Goal: Communication & Community: Answer question/provide support

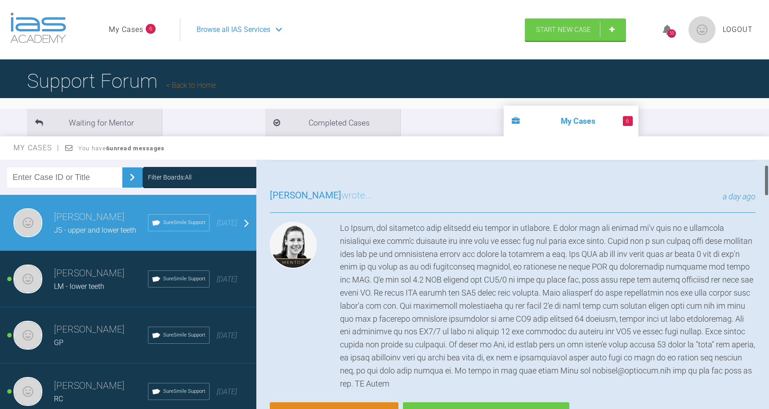
scroll to position [41, 0]
click at [344, 405] on link "Reply" at bounding box center [334, 416] width 129 height 28
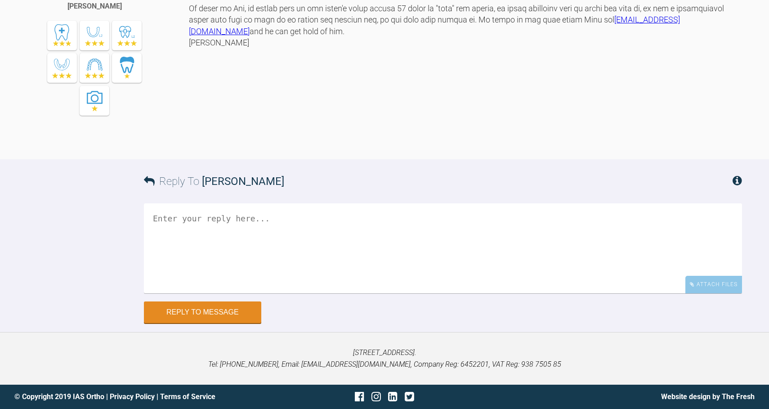
scroll to position [2834, 0]
click at [207, 217] on textarea at bounding box center [443, 248] width 598 height 90
click at [283, 244] on textarea "Hi Kelly, I feel they are not following the instrcitonsn that were given." at bounding box center [443, 248] width 598 height 90
click at [382, 239] on textarea "Hi Kelly, I feel they are not following the instructions that were given." at bounding box center [443, 248] width 598 height 90
paste textarea "Please avoid IPR on overlapping contacts which is happening at appointment 1. A…"
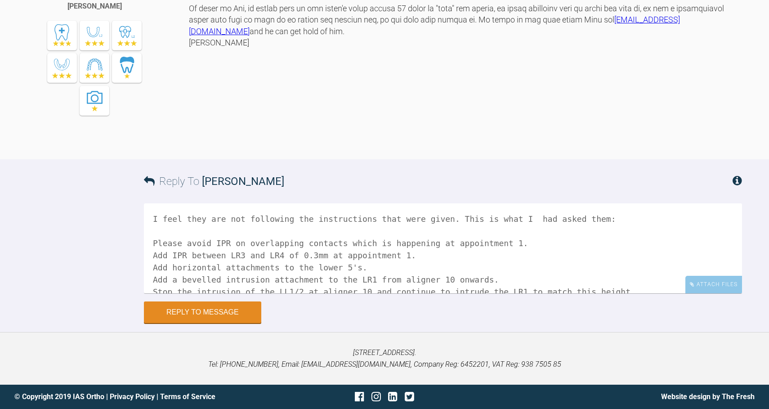
scroll to position [20, 0]
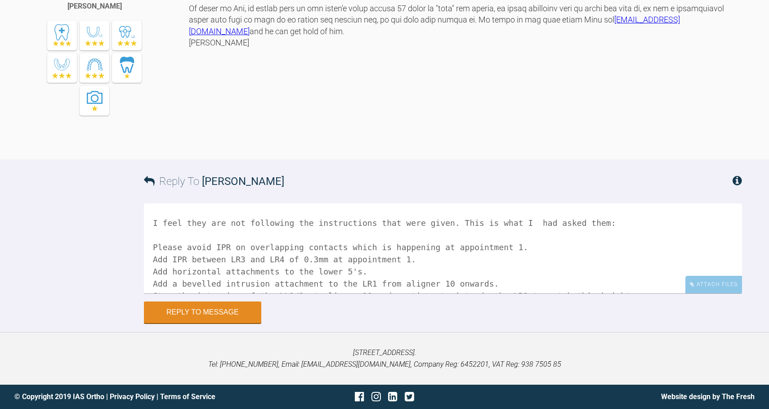
click at [415, 228] on textarea "Hi Kelly, I feel they are not following the instructions that were given. This …" at bounding box center [443, 248] width 598 height 90
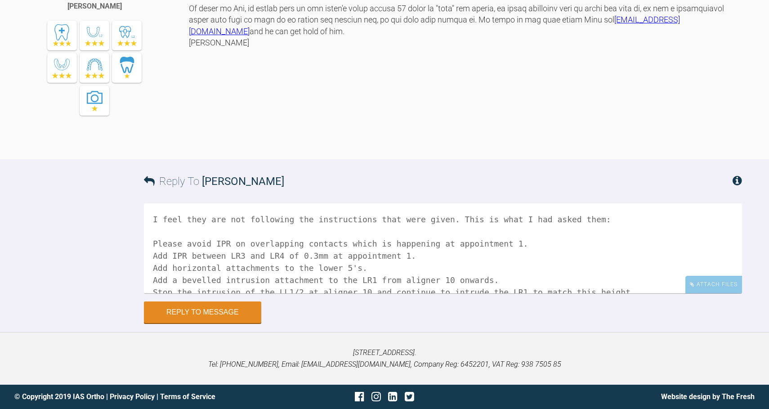
scroll to position [22, 0]
drag, startPoint x: 366, startPoint y: 220, endPoint x: 484, endPoint y: 229, distance: 118.2
click at [484, 229] on textarea "Hi Kelly, I feel they are not following the instructions that were given. This …" at bounding box center [443, 248] width 598 height 90
click at [440, 229] on textarea "Hi Kelly, I feel they are not following the instructions that were given. There…" at bounding box center [443, 248] width 598 height 90
drag, startPoint x: 438, startPoint y: 238, endPoint x: 145, endPoint y: 234, distance: 292.7
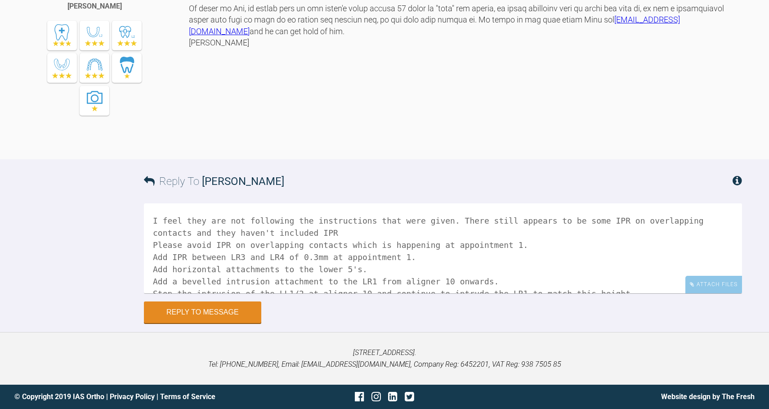
click at [145, 234] on textarea "Hi Kelly, I feel they are not following the instructions that were given. There…" at bounding box center [443, 248] width 598 height 90
click at [184, 246] on textarea "Hi Kelly, I feel they are not following the instructions that were given. There…" at bounding box center [443, 248] width 598 height 90
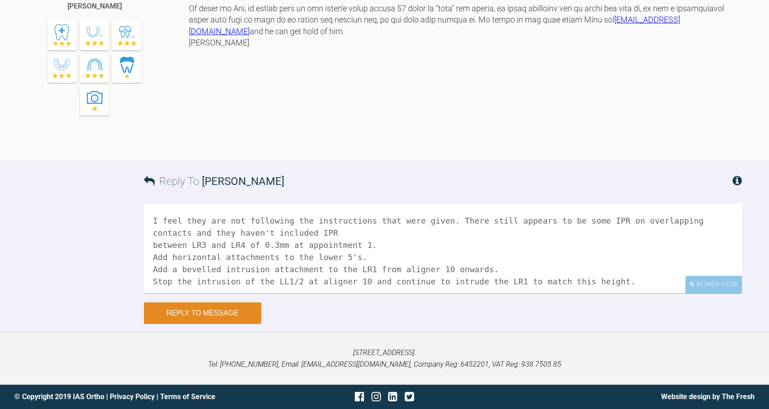
scroll to position [13, 0]
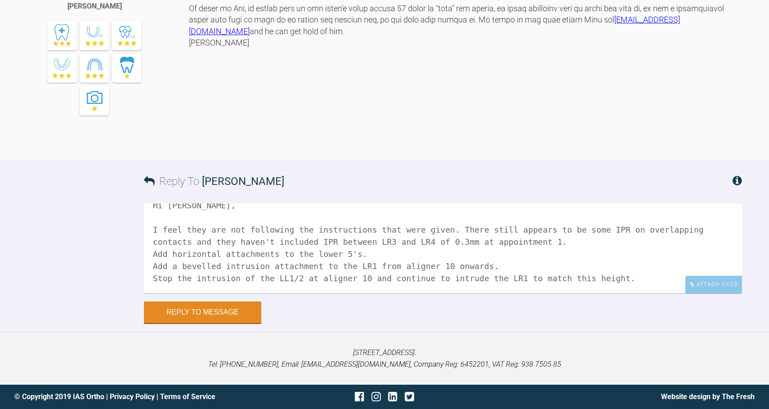
drag, startPoint x: 510, startPoint y: 279, endPoint x: 142, endPoint y: 254, distance: 369.1
click at [142, 254] on div "Reply To Kelly Toft Hi Kelly, I feel they are not following the instructions th…" at bounding box center [384, 241] width 769 height 164
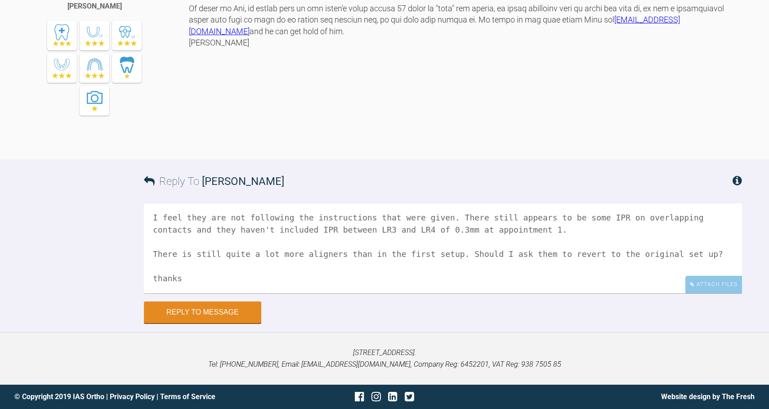
scroll to position [40, 0]
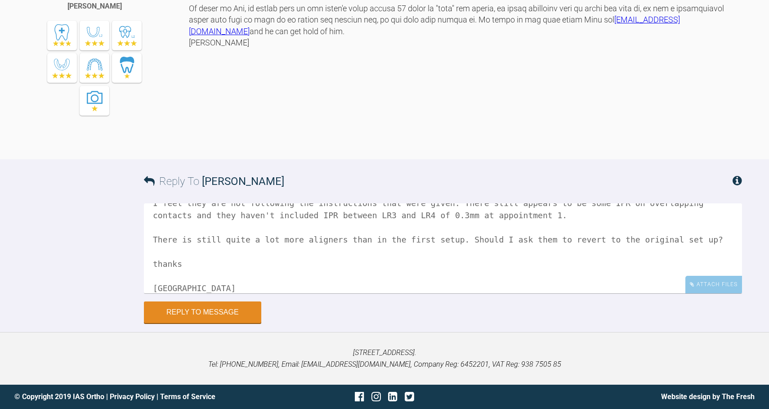
click at [156, 260] on textarea "Hi Kelly, I feel they are not following the instructions that were given. There…" at bounding box center [443, 248] width 598 height 90
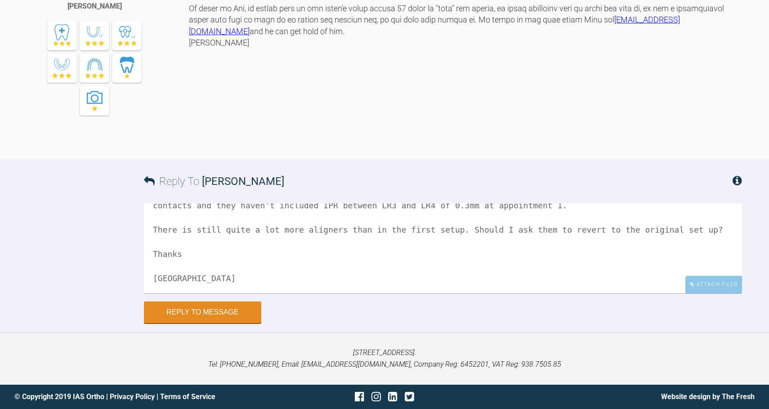
scroll to position [2834, 0]
type textarea "Hi Kelly, I feel they are not following the instructions that were given. There…"
click at [202, 317] on button "Reply to Message" at bounding box center [202, 313] width 117 height 22
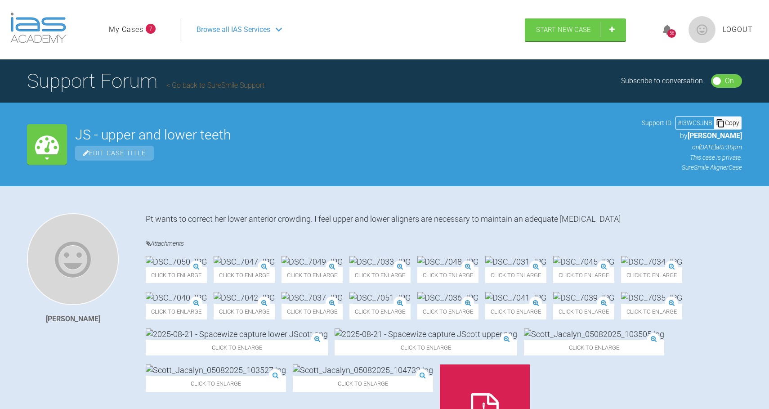
scroll to position [0, 0]
click at [677, 31] on div "56" at bounding box center [672, 29] width 34 height 21
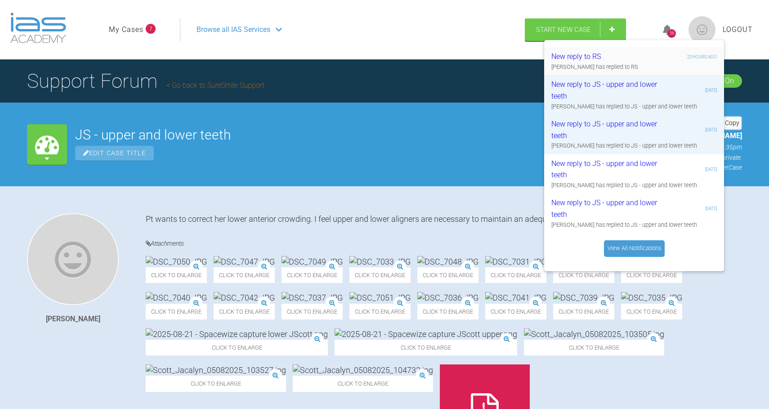
click at [632, 62] on div "New reply to RS" at bounding box center [604, 57] width 107 height 12
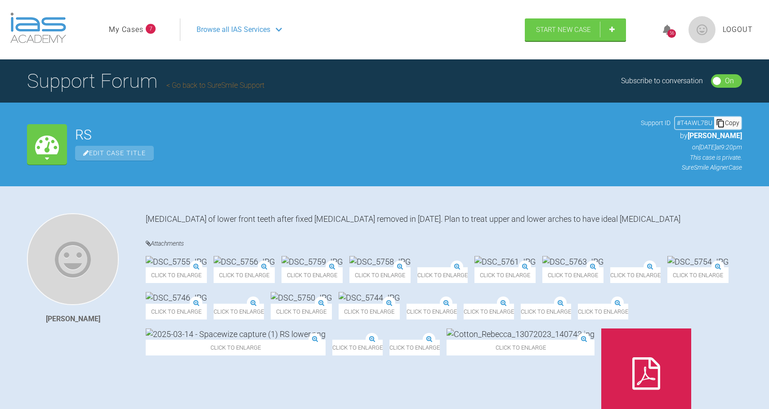
click at [669, 37] on div "56" at bounding box center [672, 29] width 34 height 21
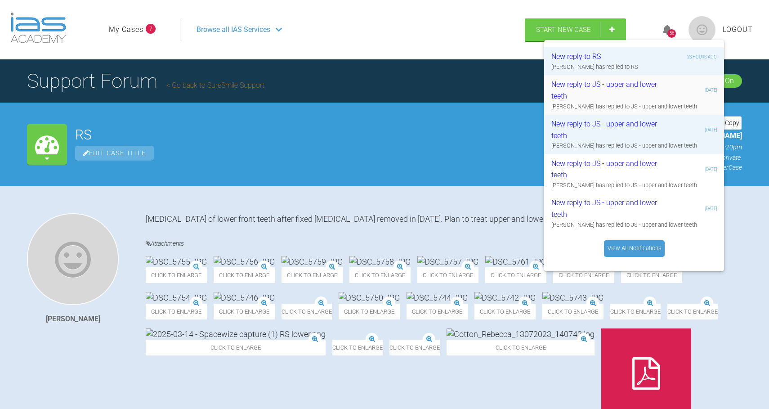
click at [638, 87] on div "New reply to JS - upper and lower teeth" at bounding box center [604, 90] width 107 height 23
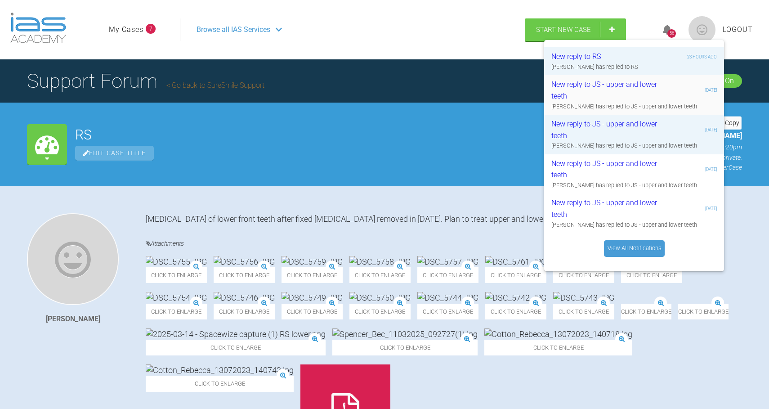
click at [627, 103] on div "Kelly Toft has replied to JS - upper and lower teeth" at bounding box center [633, 106] width 165 height 9
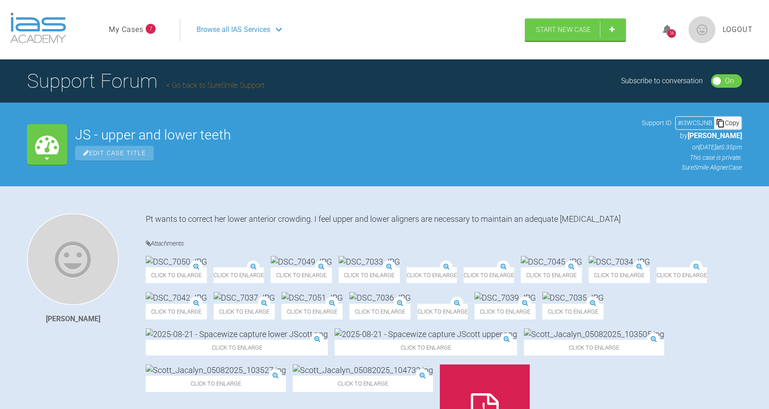
click at [137, 27] on link "My Cases" at bounding box center [126, 30] width 35 height 12
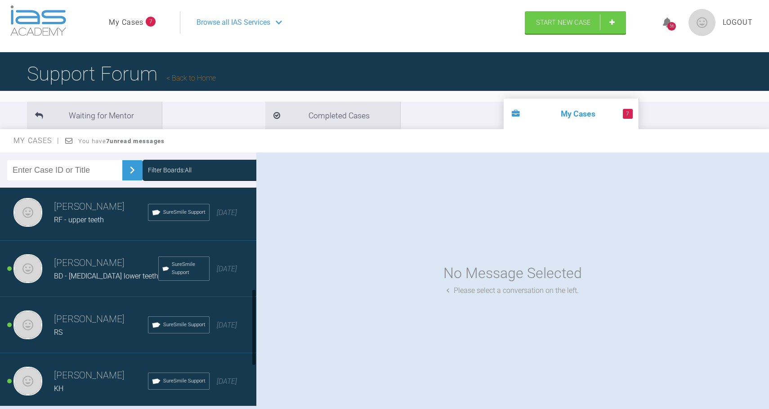
scroll to position [283, 0]
click at [96, 277] on span "BD - [MEDICAL_DATA] lower teeth" at bounding box center [106, 277] width 104 height 9
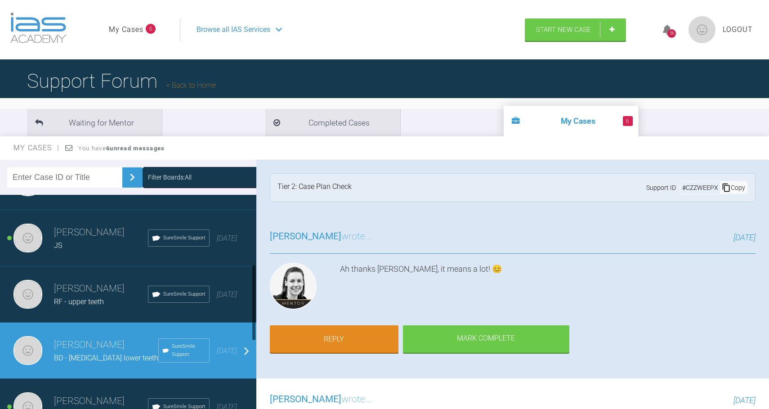
scroll to position [192, 0]
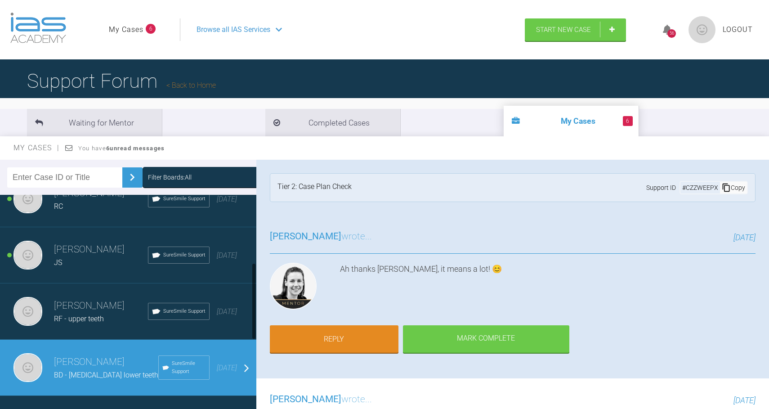
click at [94, 310] on h3 "[PERSON_NAME]" at bounding box center [101, 305] width 94 height 15
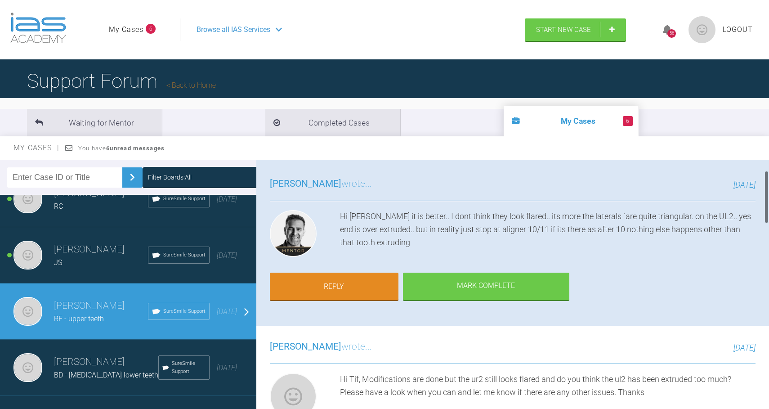
scroll to position [54, 0]
click at [333, 297] on link "Reply" at bounding box center [334, 286] width 129 height 28
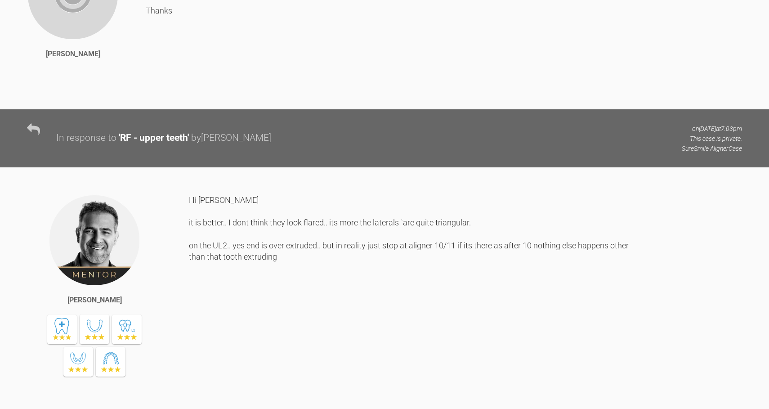
scroll to position [1116, 0]
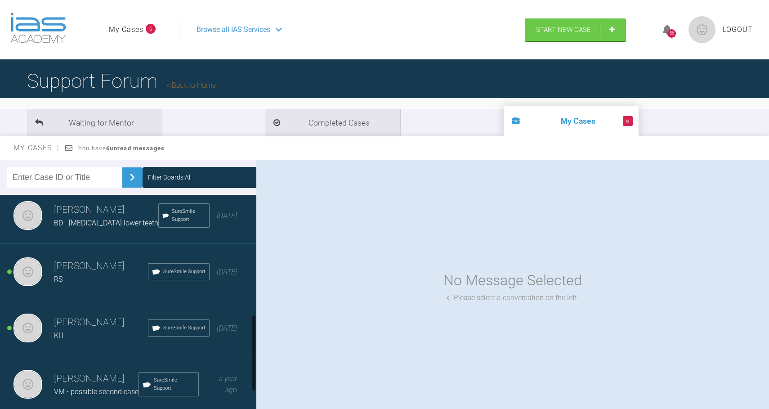
scroll to position [339, 0]
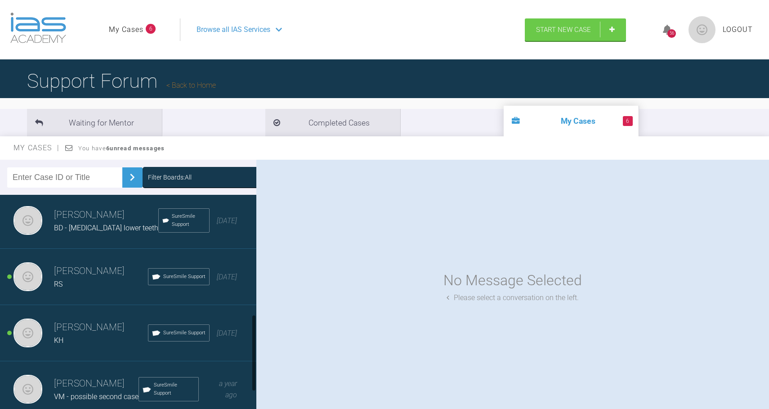
click at [85, 220] on h3 "[PERSON_NAME]" at bounding box center [106, 214] width 104 height 15
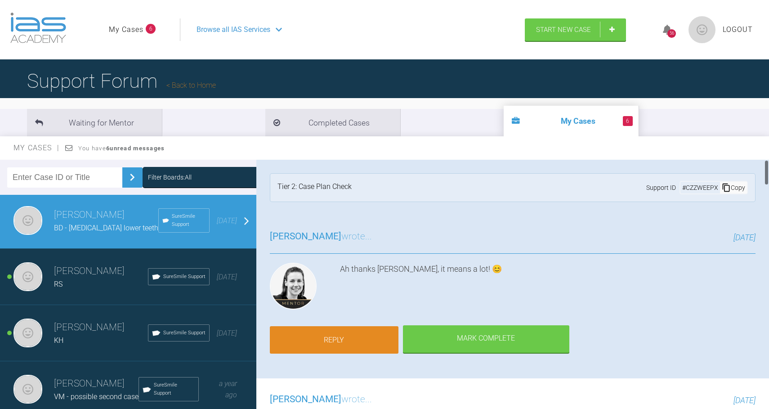
click at [352, 334] on link "Reply" at bounding box center [334, 340] width 129 height 28
